Goal: Information Seeking & Learning: Learn about a topic

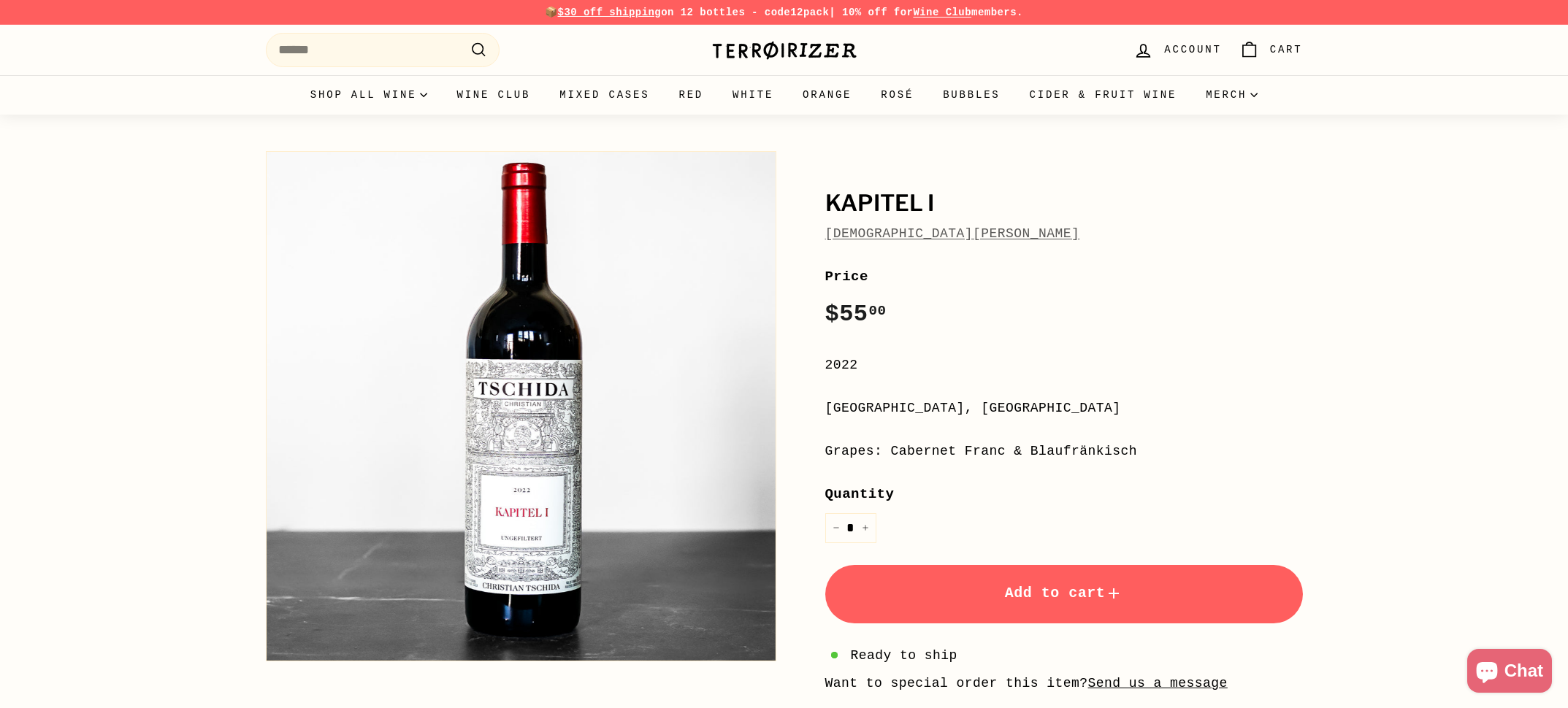
click at [935, 237] on link "[DEMOGRAPHIC_DATA][PERSON_NAME]" at bounding box center [953, 233] width 255 height 14
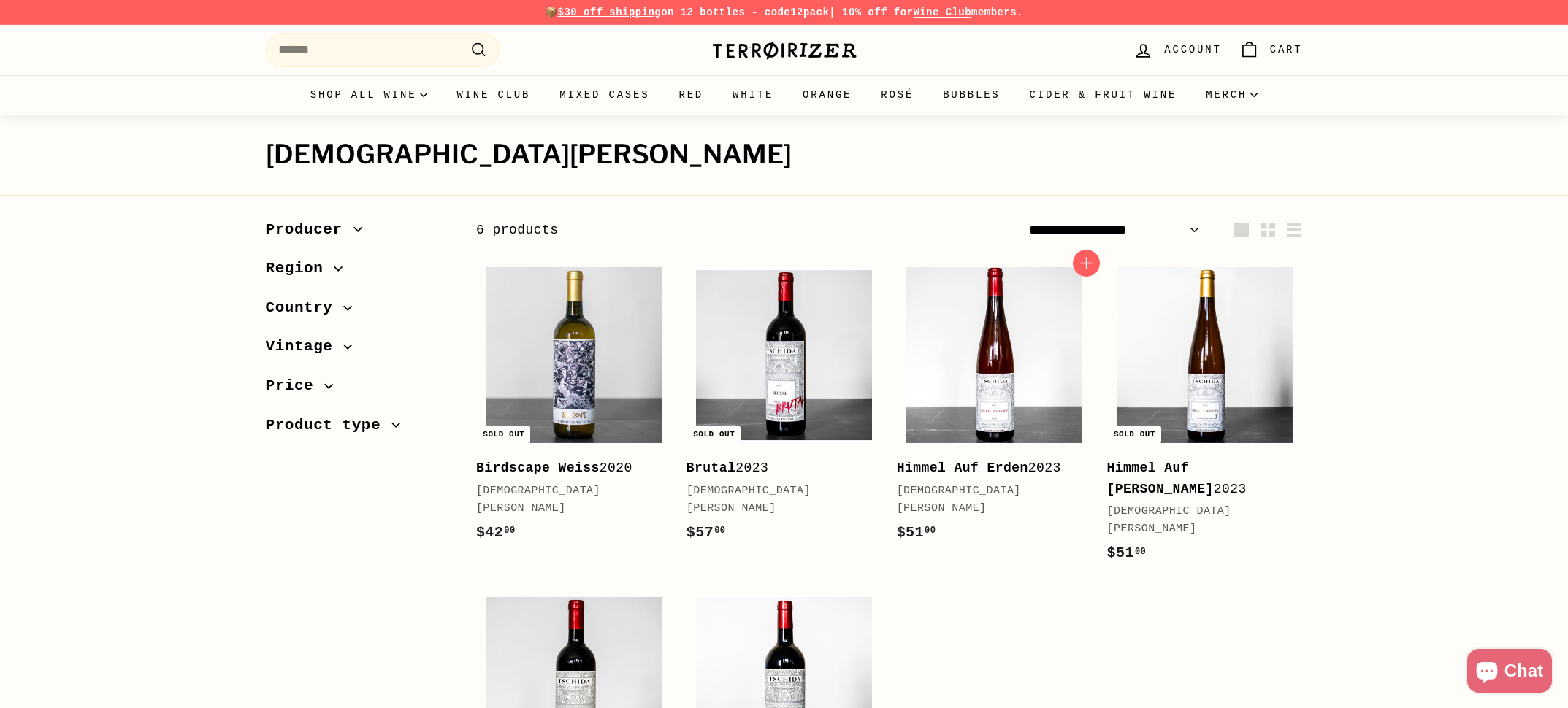
click at [960, 470] on b "Himmel Auf Erden" at bounding box center [962, 467] width 132 height 14
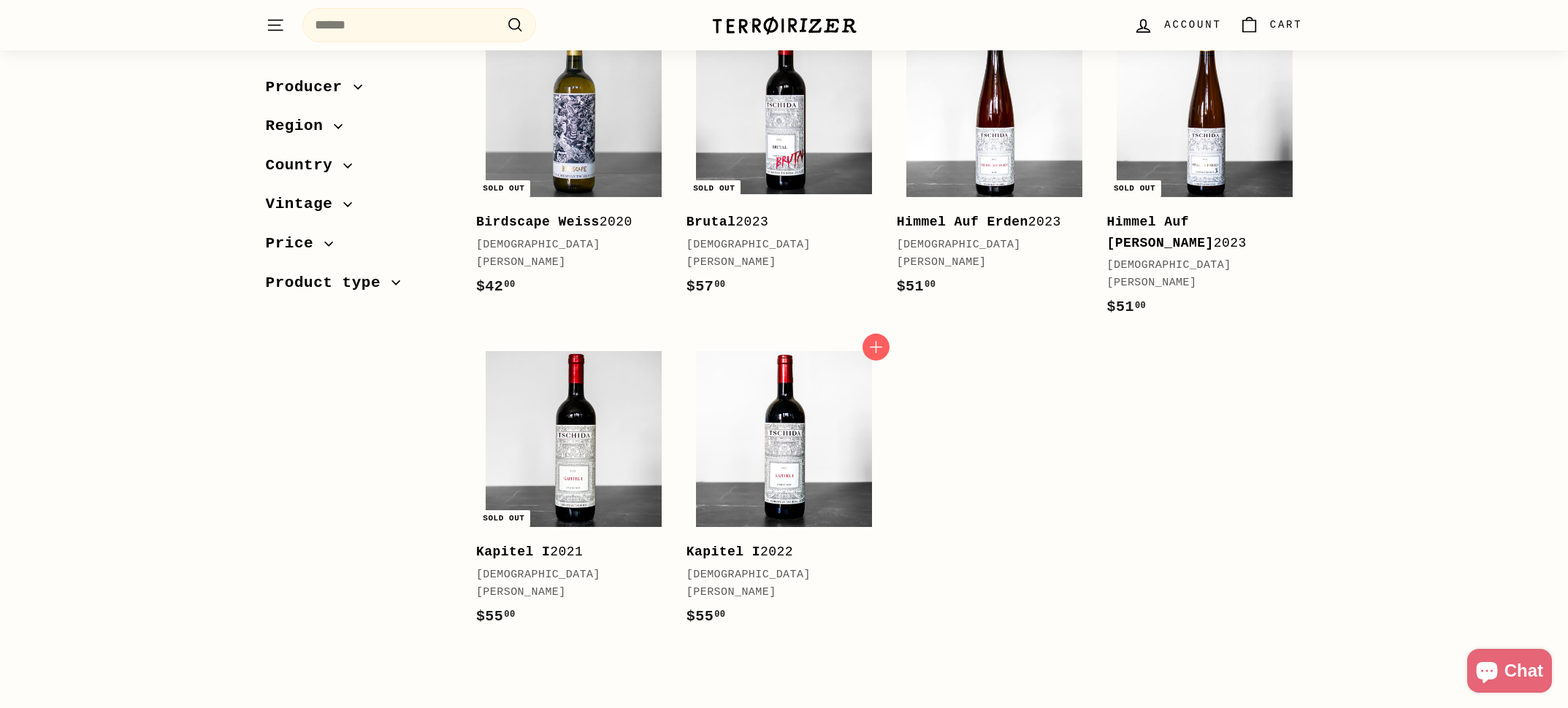
scroll to position [248, 0]
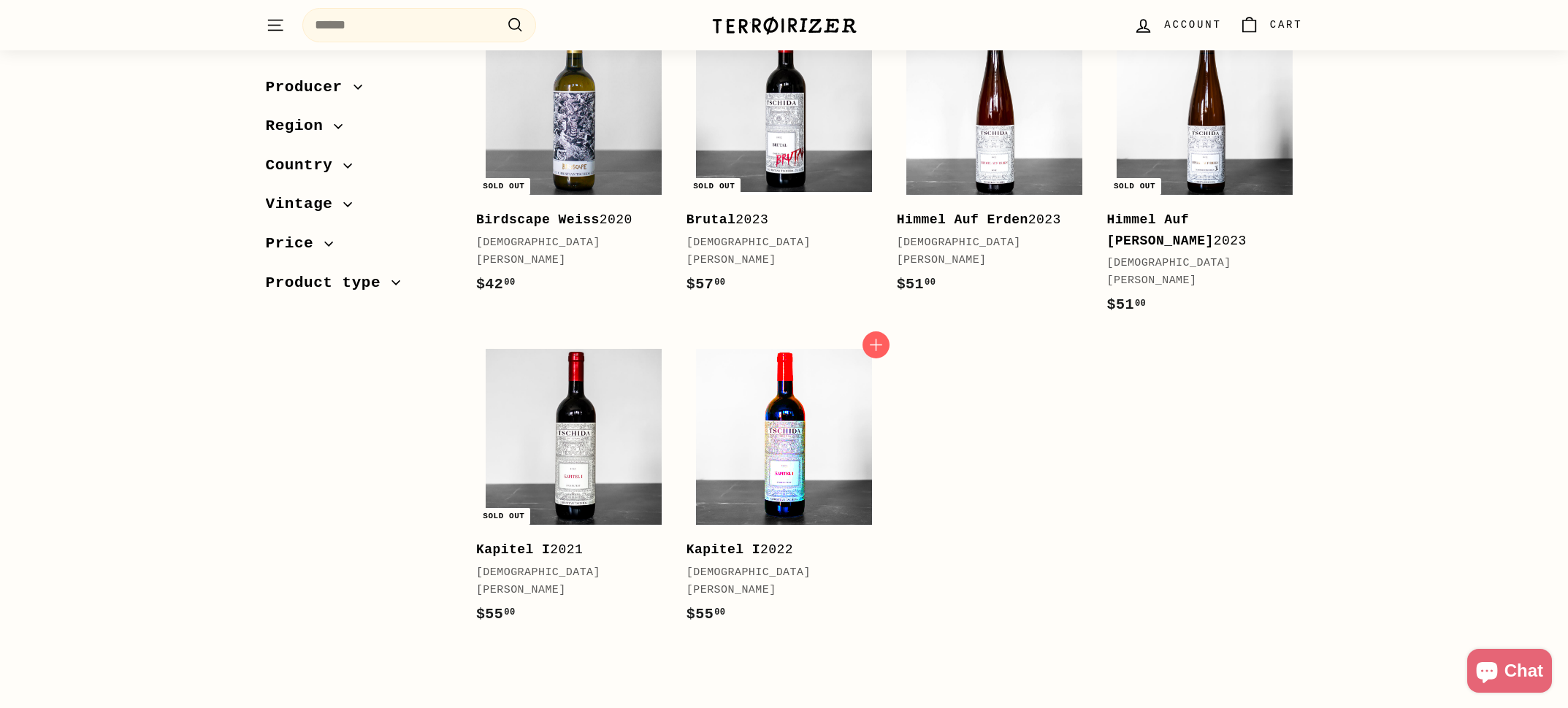
click at [815, 438] on img at bounding box center [783, 436] width 176 height 176
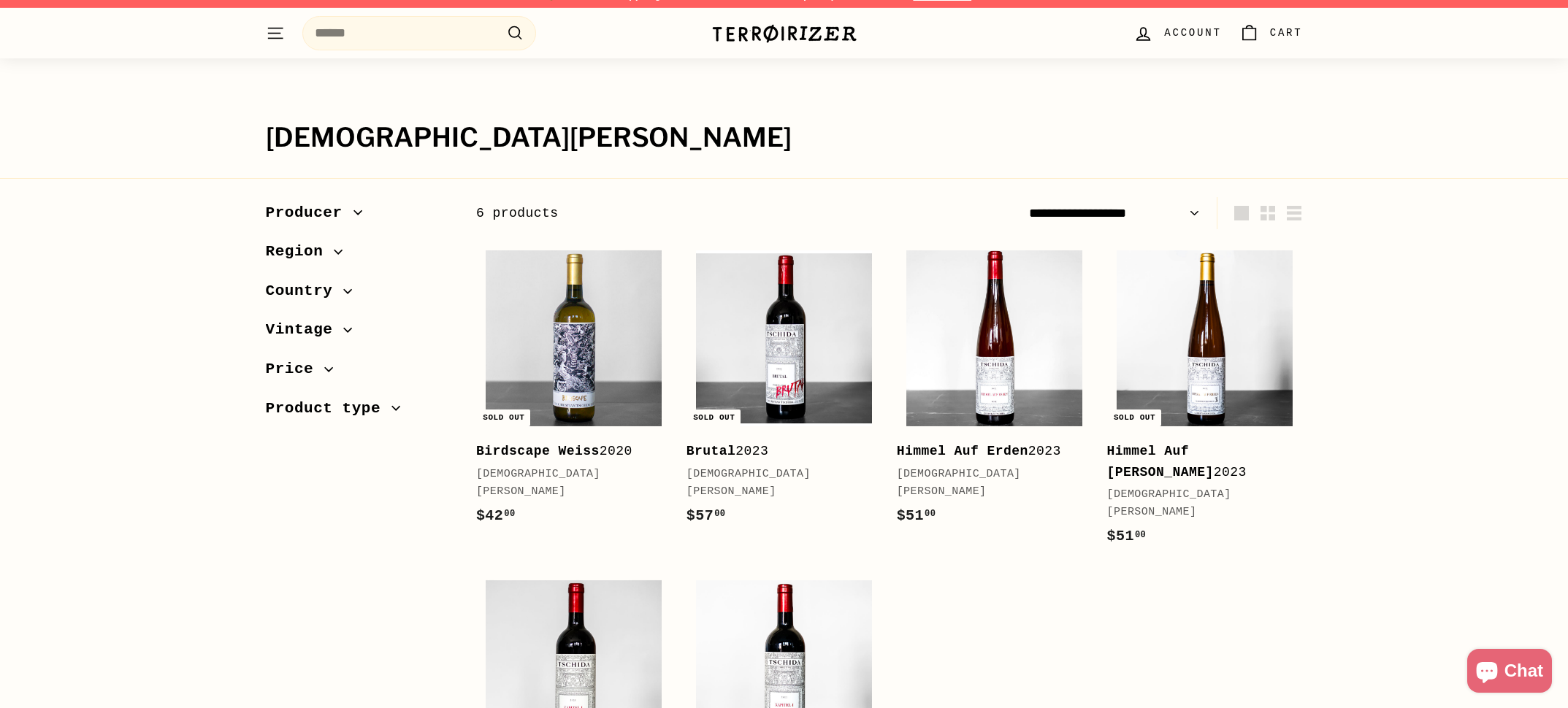
scroll to position [0, 0]
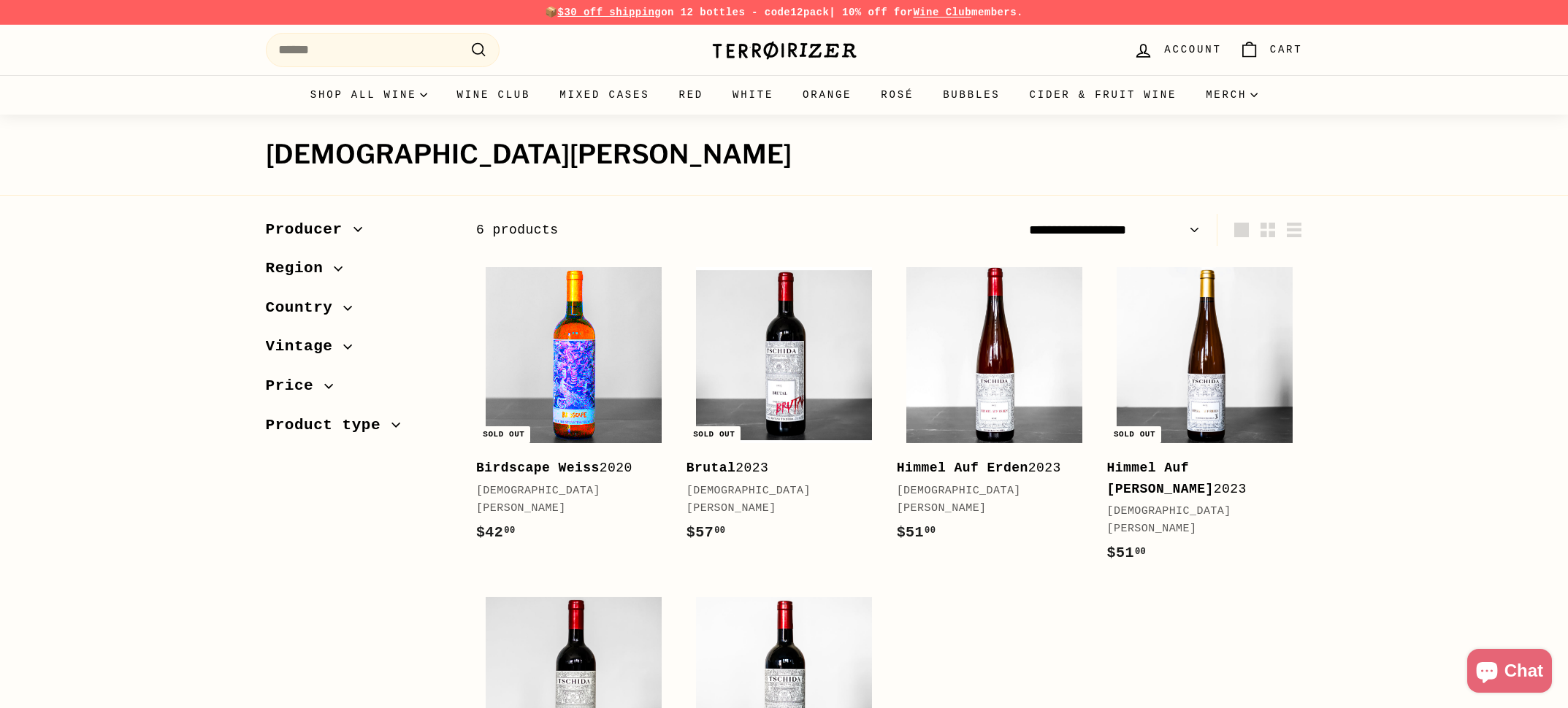
click at [588, 383] on img at bounding box center [573, 354] width 176 height 176
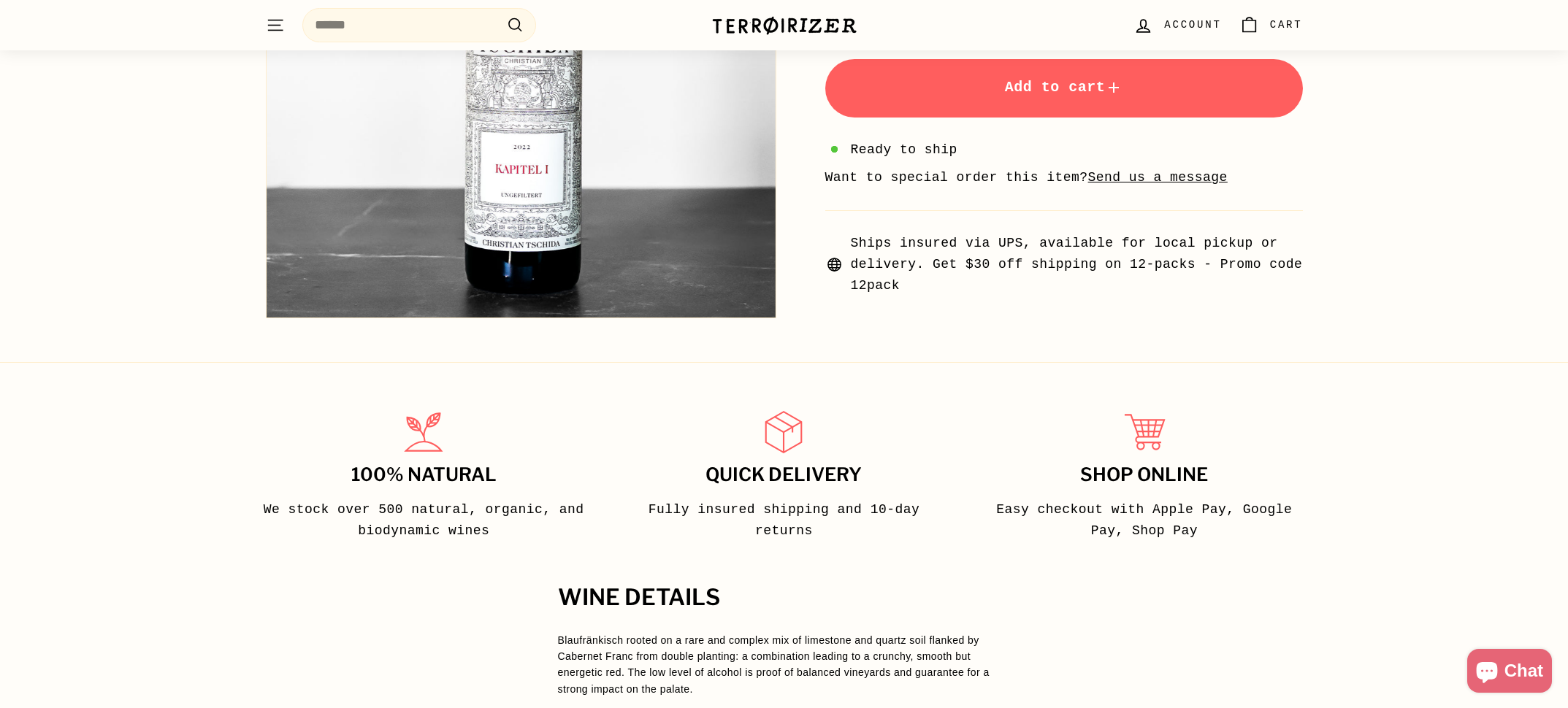
scroll to position [415, 0]
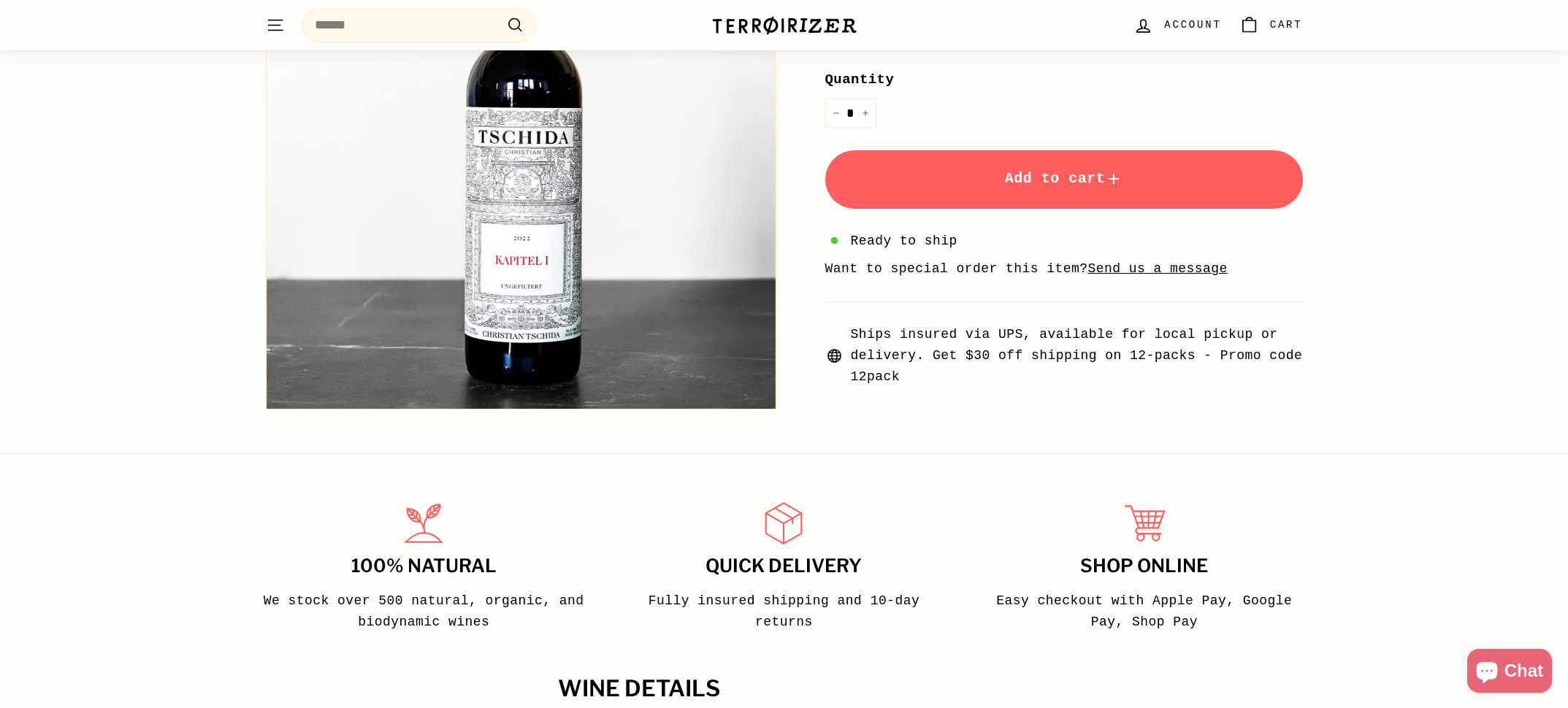
click at [551, 226] on button "Zoom" at bounding box center [521, 154] width 509 height 509
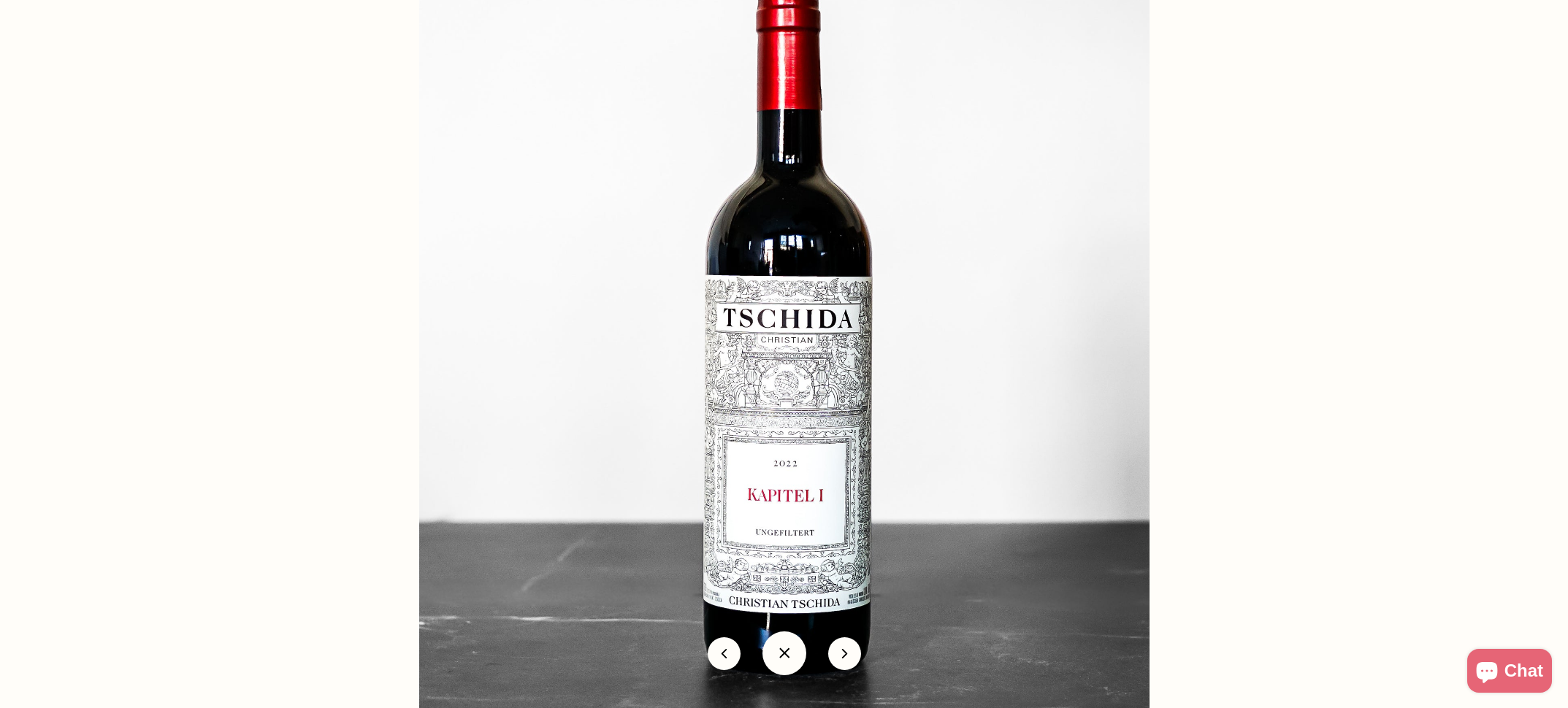
click at [858, 656] on button "icon-chevron" at bounding box center [844, 653] width 33 height 33
click at [846, 651] on button "icon-chevron" at bounding box center [844, 653] width 33 height 33
click at [720, 650] on button at bounding box center [724, 653] width 33 height 33
click at [783, 661] on button at bounding box center [785, 653] width 44 height 44
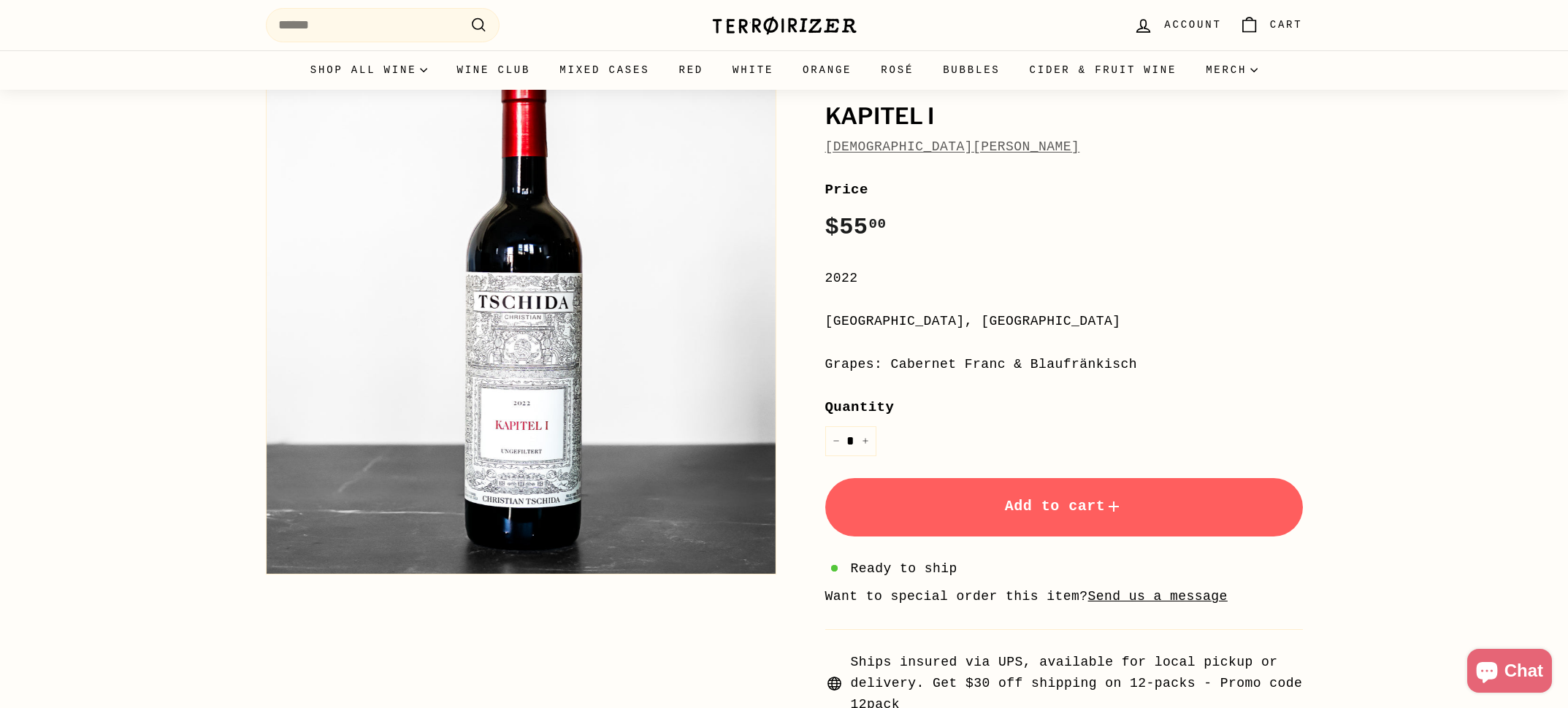
scroll to position [0, 0]
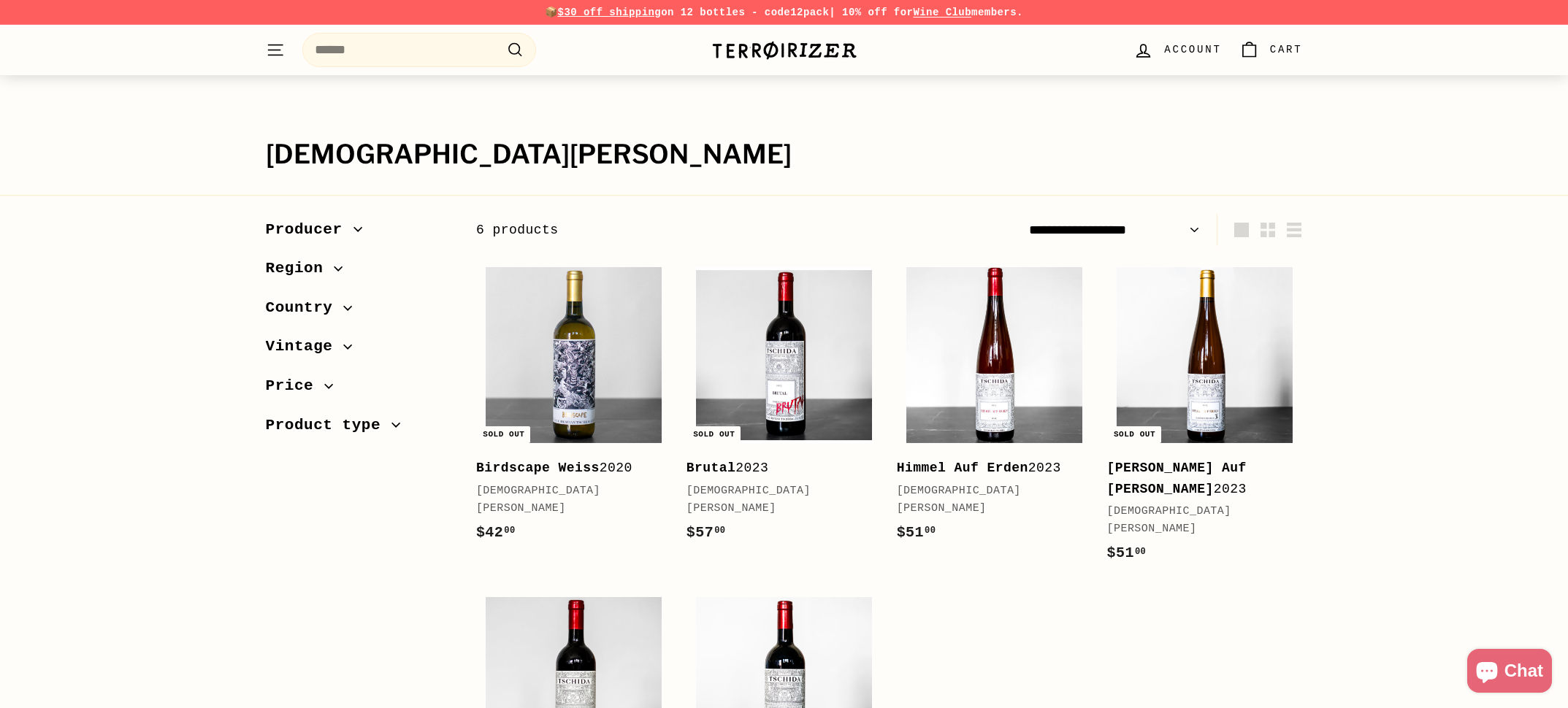
scroll to position [181, 0]
